Goal: Task Accomplishment & Management: Manage account settings

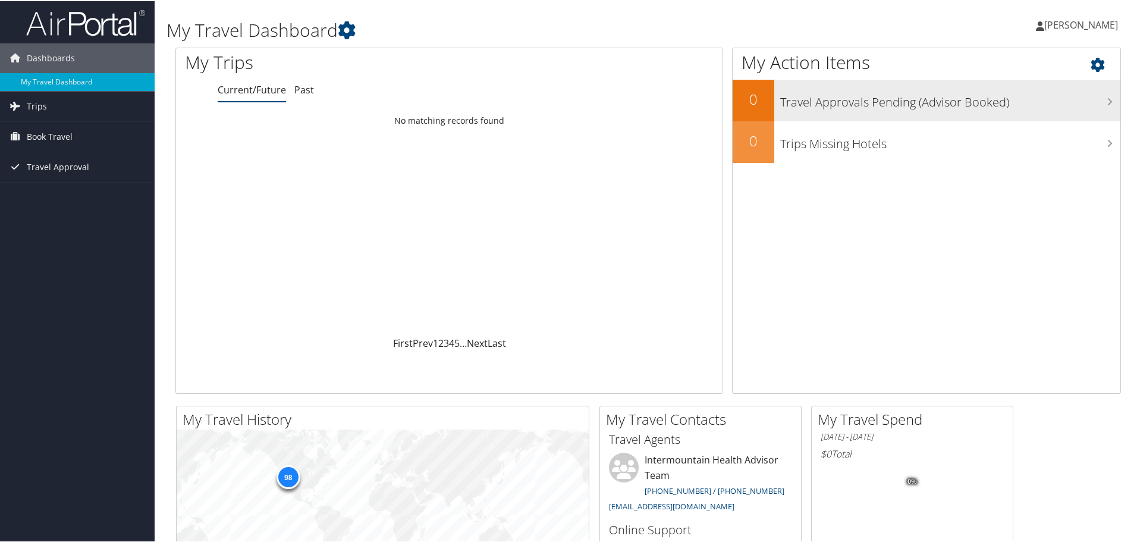
click at [896, 102] on h3 "Travel Approvals Pending (Advisor Booked)" at bounding box center [950, 98] width 340 height 23
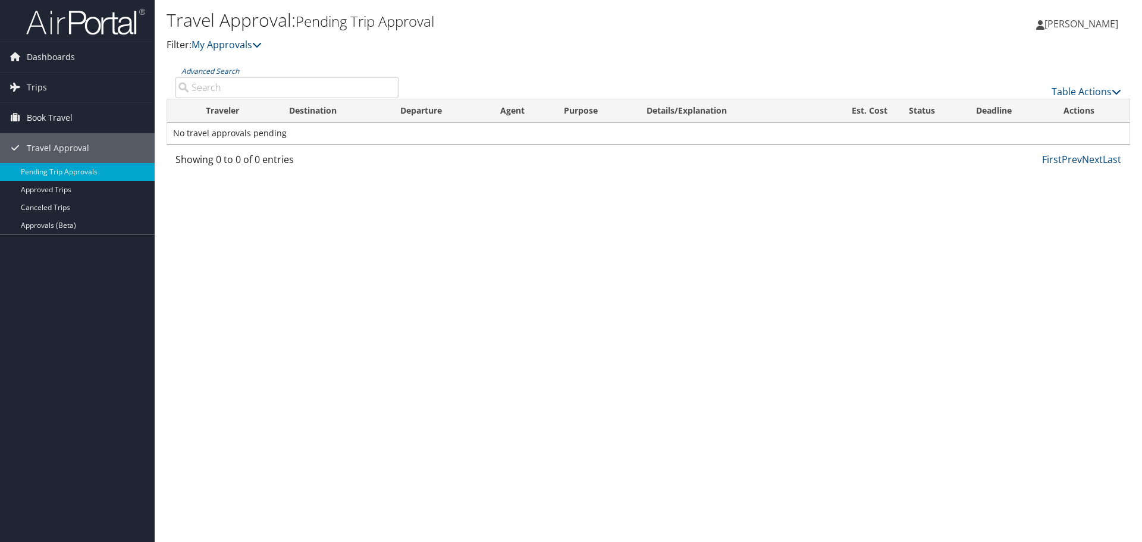
click at [1104, 26] on span "[PERSON_NAME]" at bounding box center [1081, 23] width 74 height 13
click at [1030, 105] on link "View Travel Profile" at bounding box center [1051, 106] width 133 height 20
